Goal: Task Accomplishment & Management: Complete application form

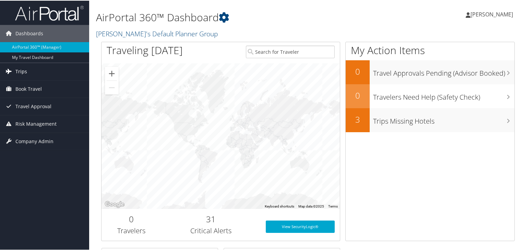
click at [18, 68] on span "Trips" at bounding box center [21, 70] width 12 height 17
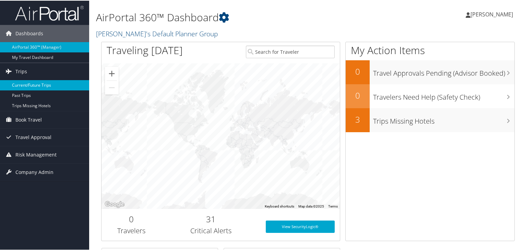
click at [24, 85] on link "Current/Future Trips" at bounding box center [44, 85] width 89 height 10
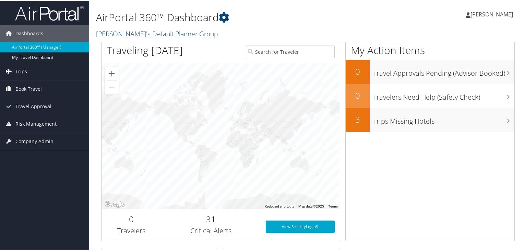
click at [32, 70] on link "Trips" at bounding box center [44, 70] width 89 height 17
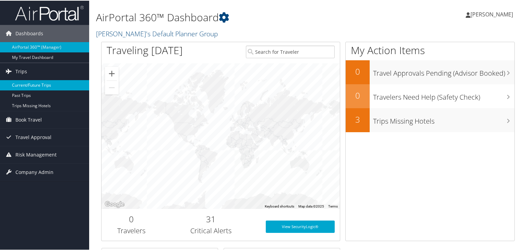
click at [33, 81] on link "Current/Future Trips" at bounding box center [44, 85] width 89 height 10
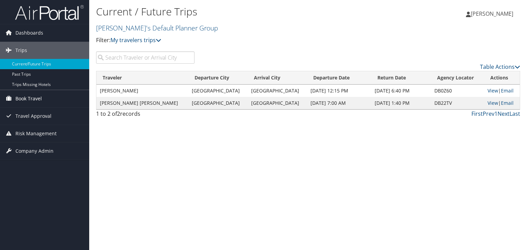
click at [32, 96] on span "Book Travel" at bounding box center [28, 98] width 26 height 17
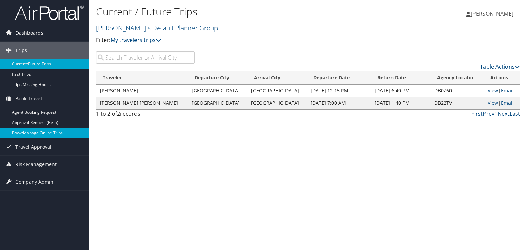
click at [29, 133] on link "Book/Manage Online Trips" at bounding box center [44, 133] width 89 height 10
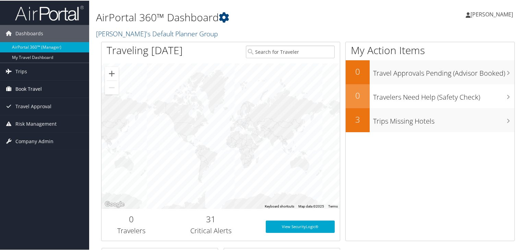
click at [36, 88] on span "Book Travel" at bounding box center [28, 88] width 26 height 17
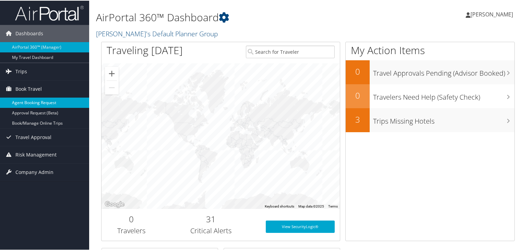
click at [36, 99] on link "Agent Booking Request" at bounding box center [44, 102] width 89 height 10
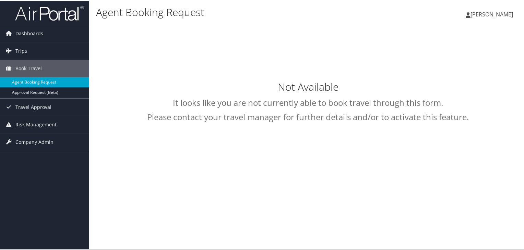
type input "Miha Kuerner"
select select "trips@cbtravel.com"
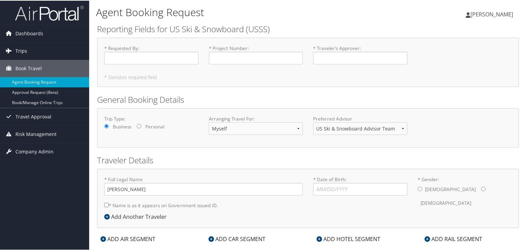
click at [35, 55] on link "Trips" at bounding box center [44, 50] width 89 height 17
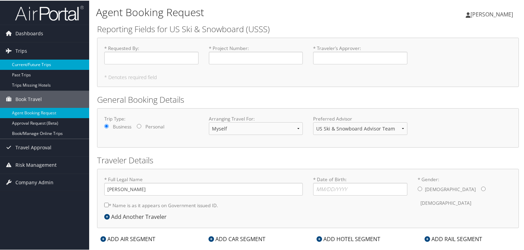
click at [35, 65] on link "Current/Future Trips" at bounding box center [44, 64] width 89 height 10
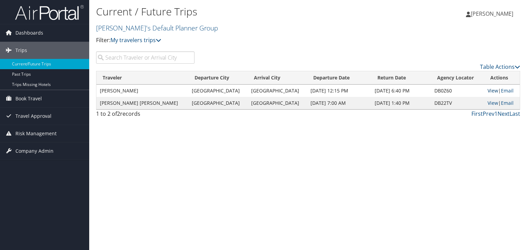
click at [488, 90] on link "View" at bounding box center [493, 90] width 11 height 7
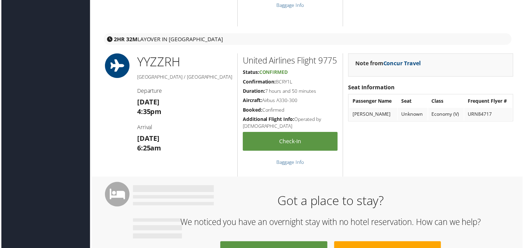
scroll to position [229, 0]
